Goal: Information Seeking & Learning: Check status

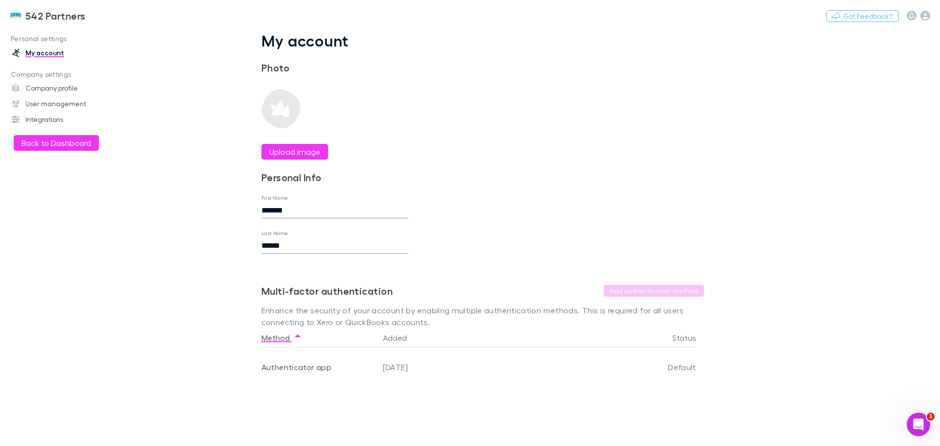
click at [53, 146] on button "Back to Dashboard" at bounding box center [56, 143] width 85 height 16
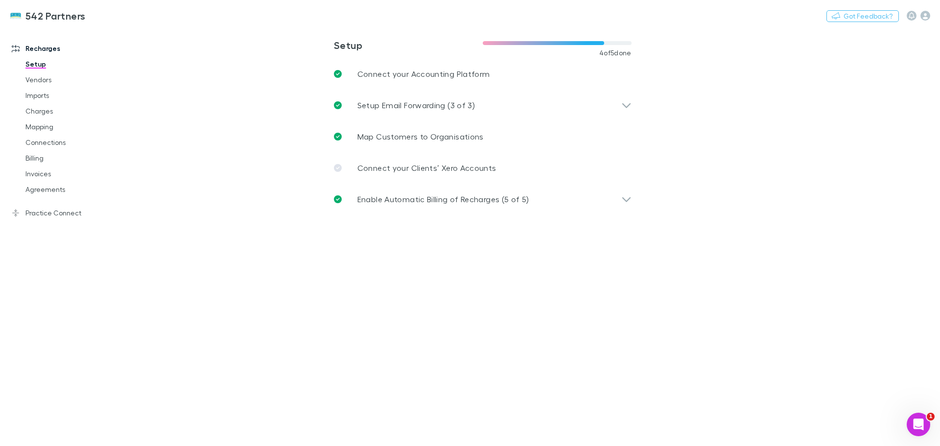
click at [36, 123] on link "Mapping" at bounding box center [74, 127] width 117 height 16
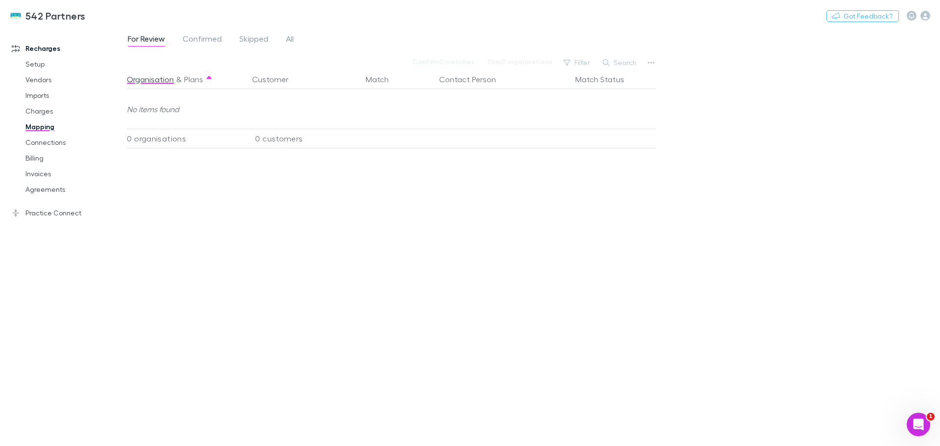
click at [290, 37] on span "All" at bounding box center [290, 40] width 8 height 13
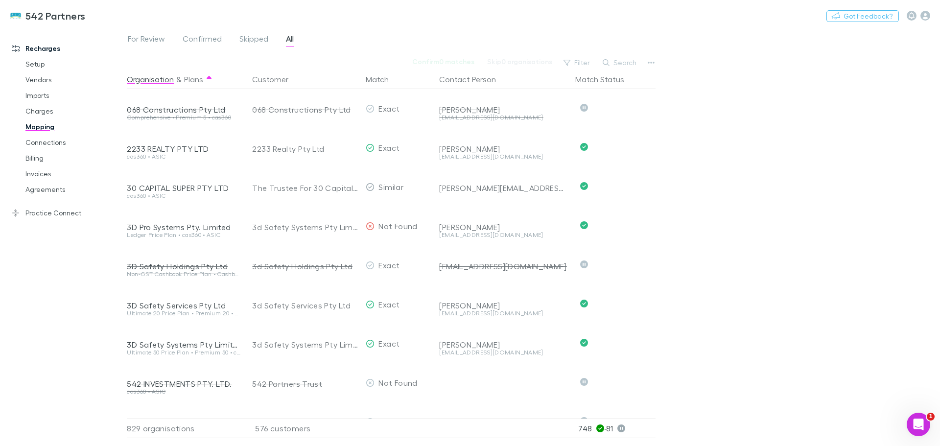
click at [619, 60] on button "Search" at bounding box center [620, 63] width 45 height 12
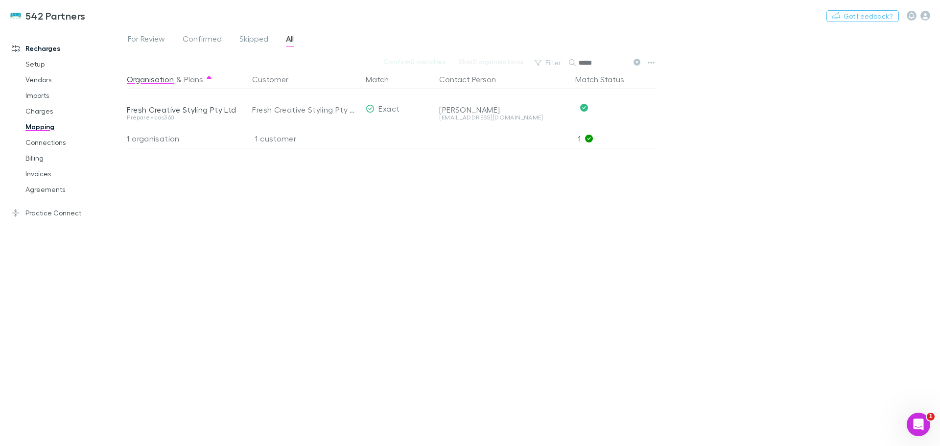
type input "*****"
click at [44, 112] on link "Charges" at bounding box center [74, 111] width 117 height 16
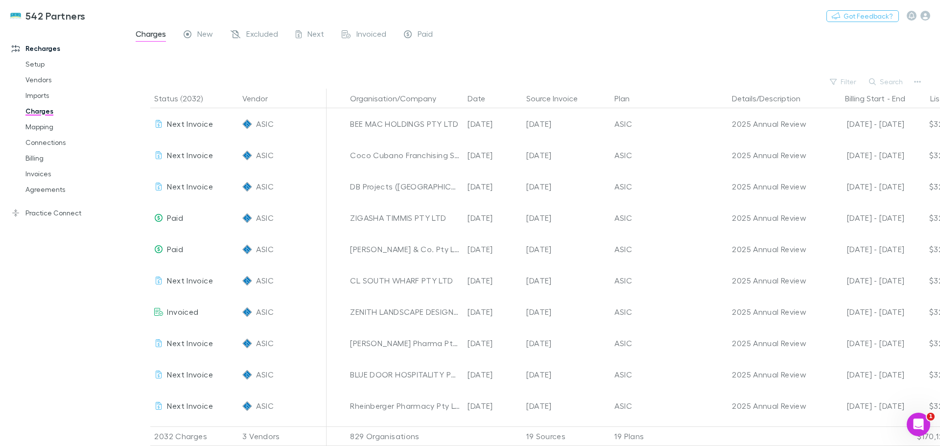
click at [891, 78] on button "Search" at bounding box center [886, 82] width 45 height 12
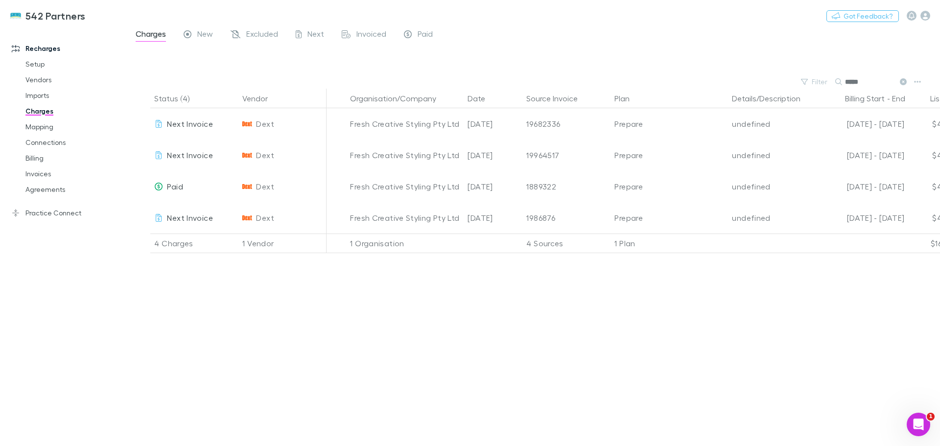
type input "*****"
drag, startPoint x: 904, startPoint y: 81, endPoint x: 777, endPoint y: 85, distance: 126.9
click at [904, 81] on icon at bounding box center [903, 81] width 7 height 7
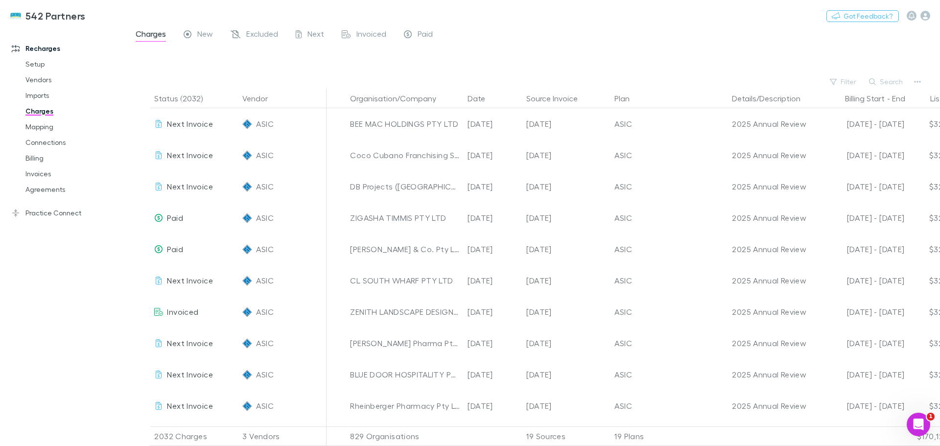
click at [842, 77] on button "Filter" at bounding box center [843, 82] width 37 height 12
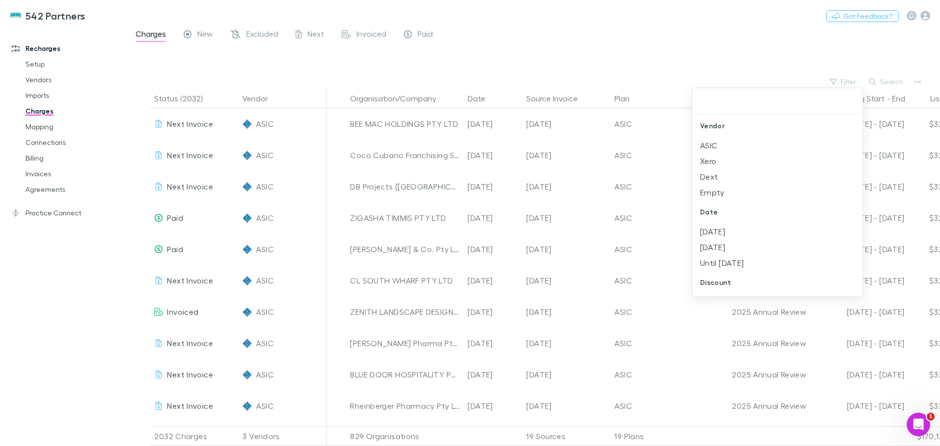
click at [730, 44] on div at bounding box center [470, 223] width 940 height 446
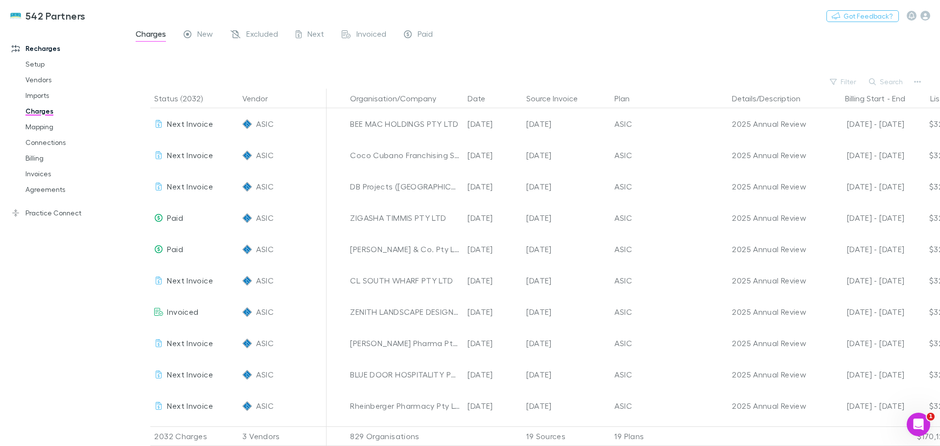
click at [921, 426] on icon "Open Intercom Messenger" at bounding box center [919, 425] width 16 height 16
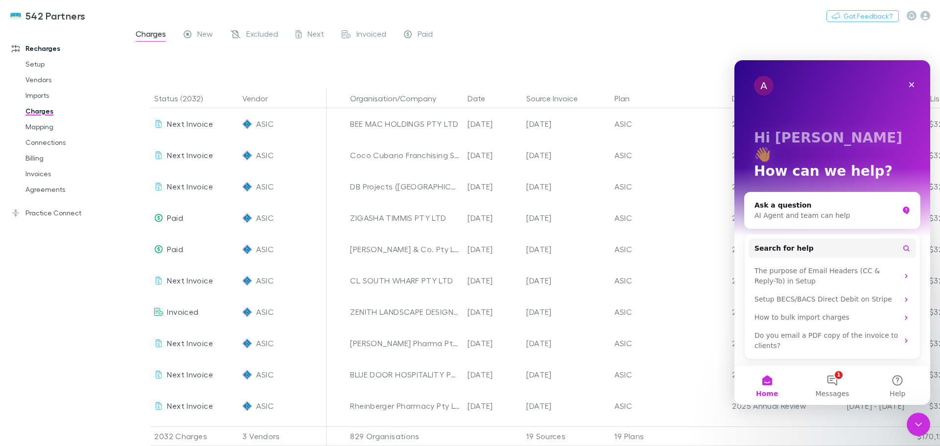
click at [900, 383] on button "Help" at bounding box center [897, 385] width 65 height 39
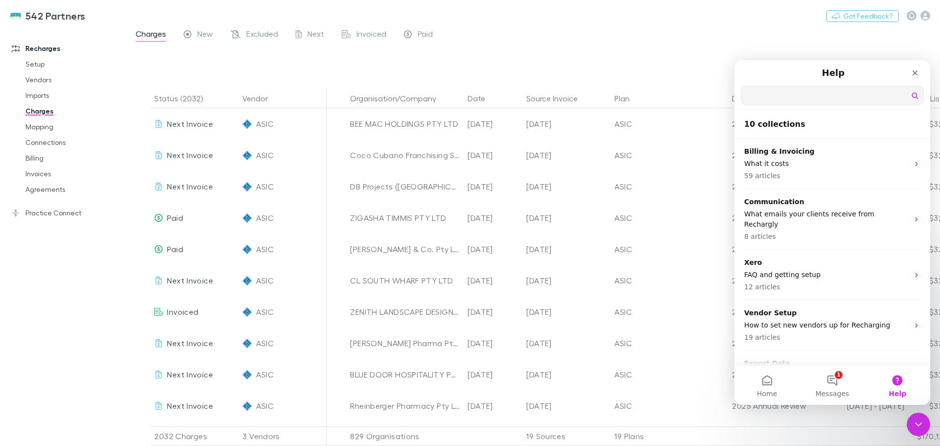
click at [785, 92] on input "Search for help" at bounding box center [832, 95] width 182 height 19
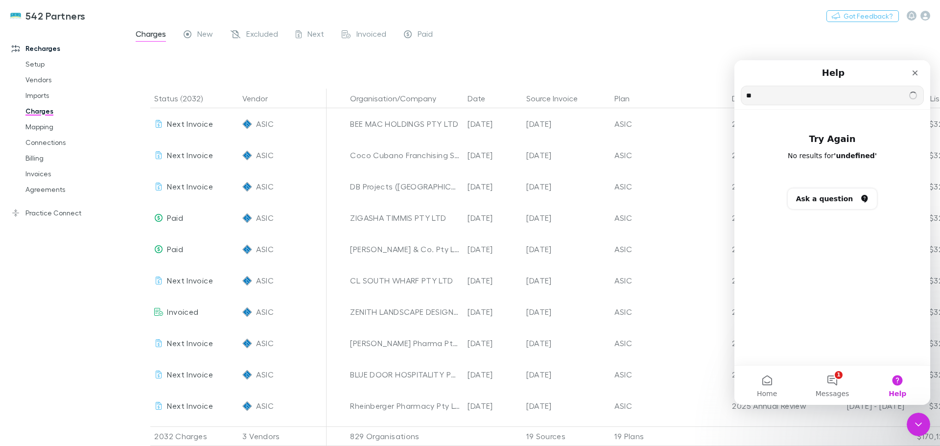
type input "*"
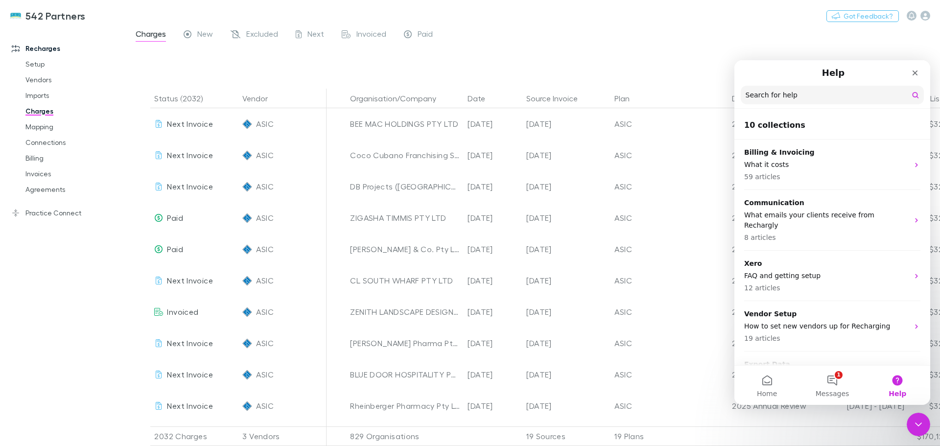
click at [914, 70] on icon "Close" at bounding box center [915, 73] width 8 height 8
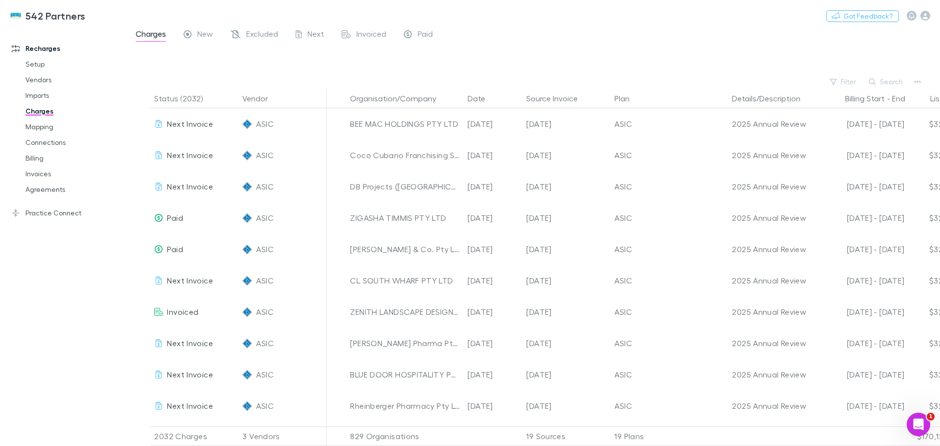
click at [260, 32] on span "Excluded" at bounding box center [262, 35] width 32 height 13
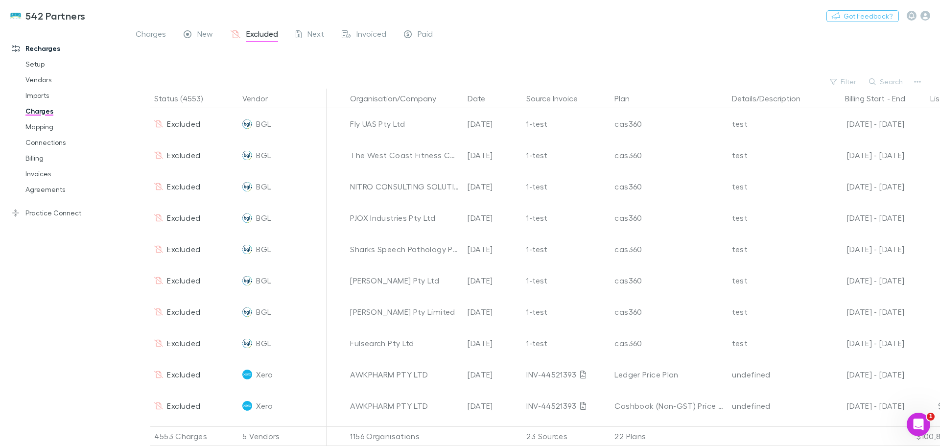
click at [152, 32] on span "Charges" at bounding box center [151, 35] width 30 height 13
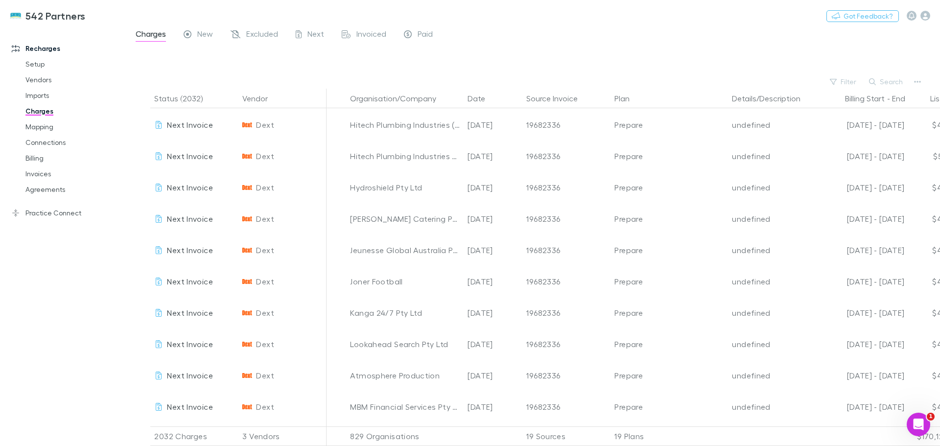
scroll to position [2204, 0]
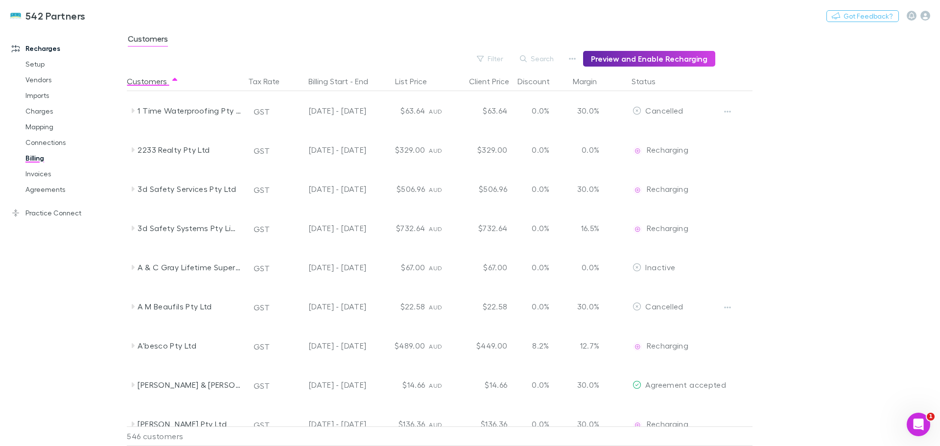
click at [547, 58] on button "Search" at bounding box center [537, 59] width 45 height 12
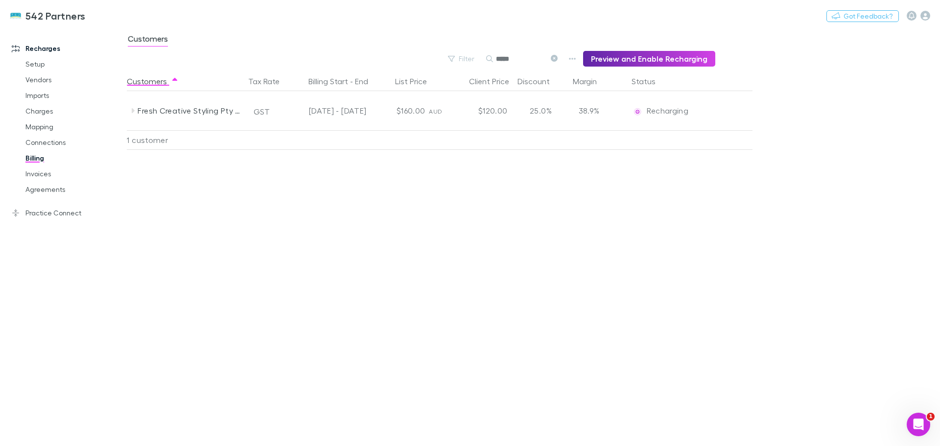
type input "*****"
click at [131, 110] on icon at bounding box center [133, 111] width 8 height 8
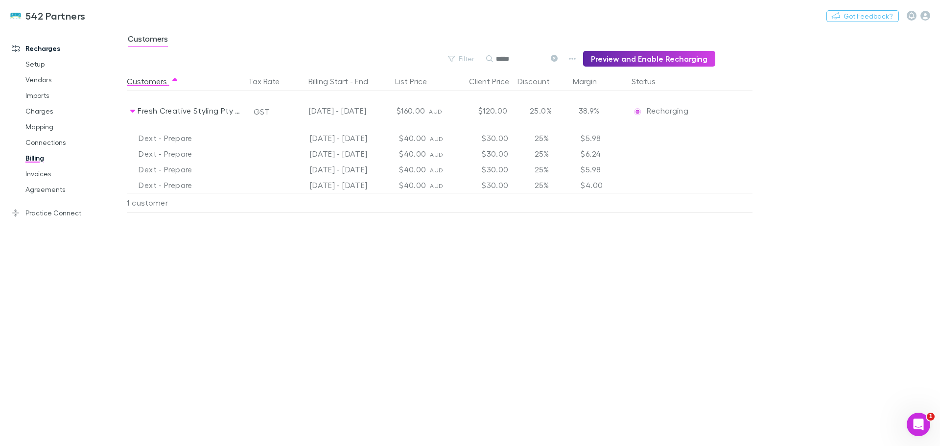
click at [34, 173] on link "Invoices" at bounding box center [74, 174] width 117 height 16
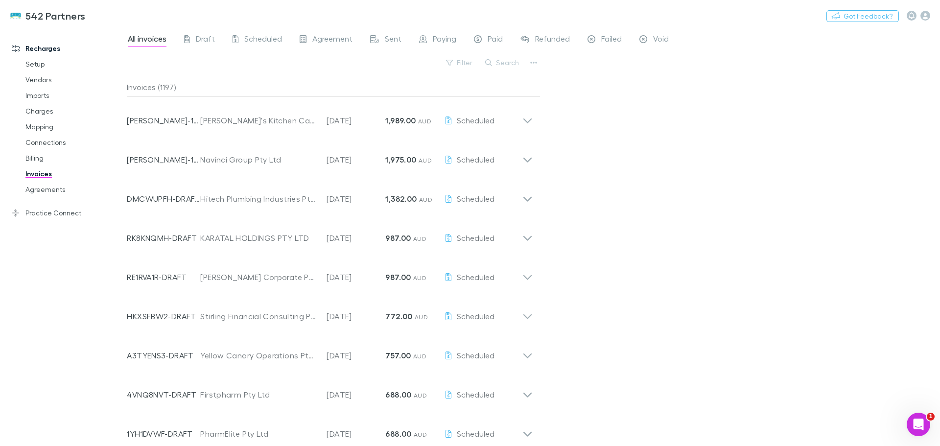
click at [512, 63] on button "Search" at bounding box center [502, 63] width 45 height 12
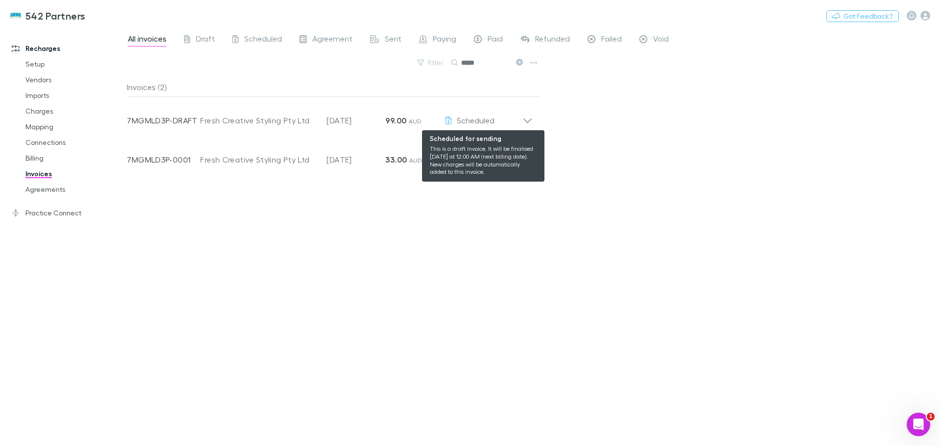
type input "*****"
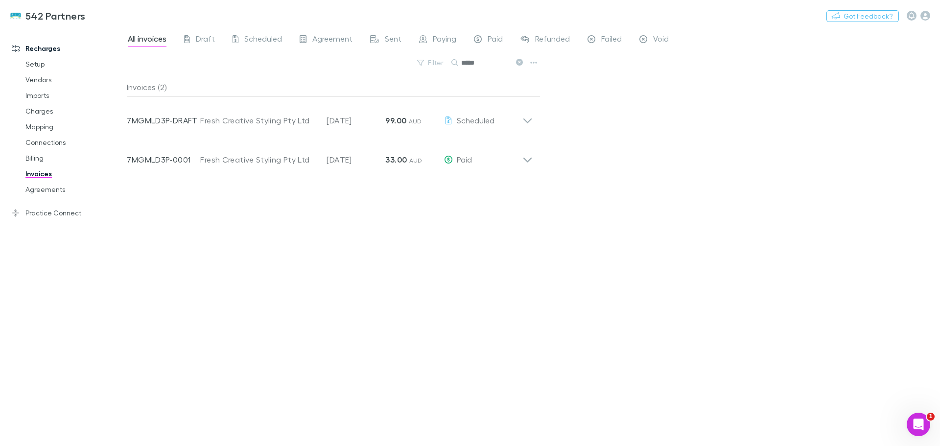
click at [525, 120] on icon at bounding box center [527, 121] width 8 height 5
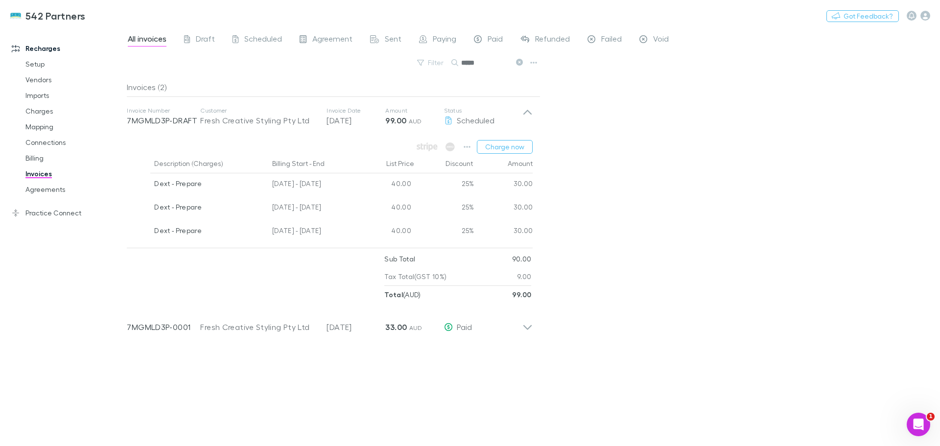
click at [772, 96] on div "All invoices Draft Scheduled Agreement Sent Paying Paid Refunded Failed Void Fi…" at bounding box center [533, 236] width 813 height 419
click at [264, 39] on span "Scheduled" at bounding box center [263, 40] width 38 height 13
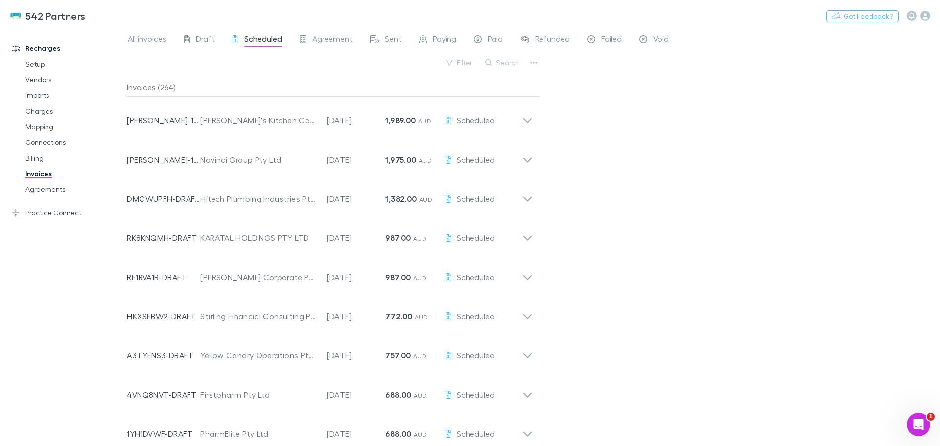
click at [527, 120] on icon at bounding box center [528, 117] width 10 height 20
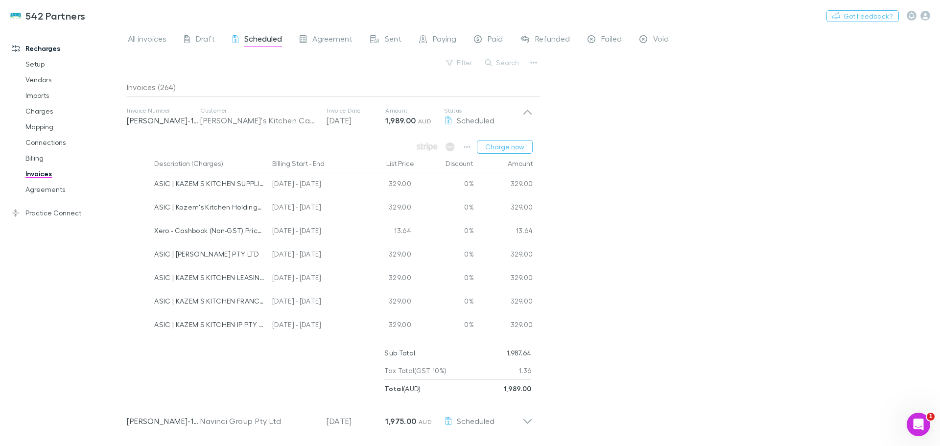
click at [527, 120] on icon at bounding box center [528, 117] width 10 height 20
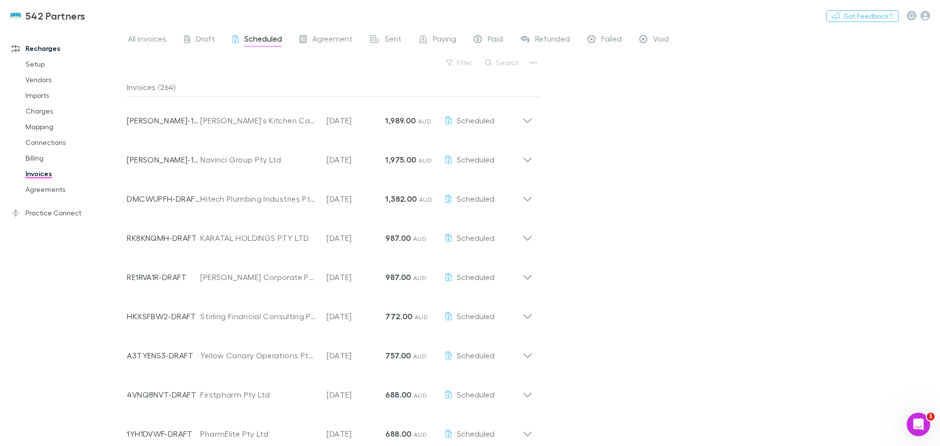
click at [526, 197] on icon at bounding box center [528, 195] width 10 height 20
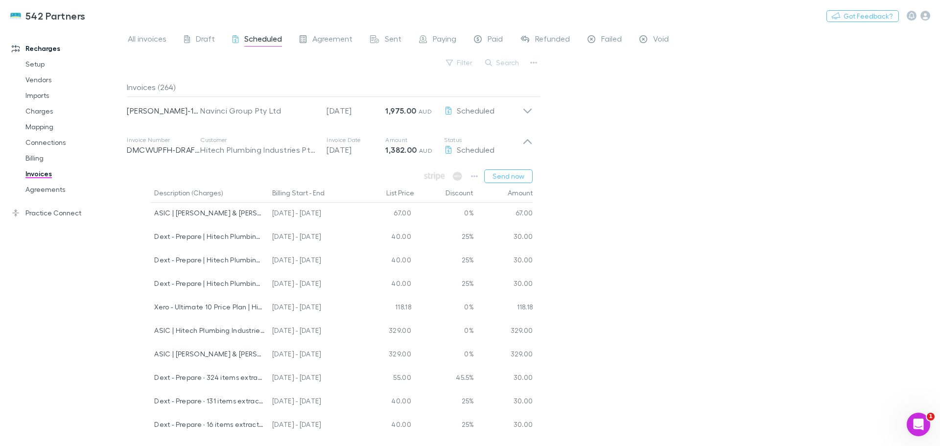
scroll to position [98, 0]
